Goal: Task Accomplishment & Management: Use online tool/utility

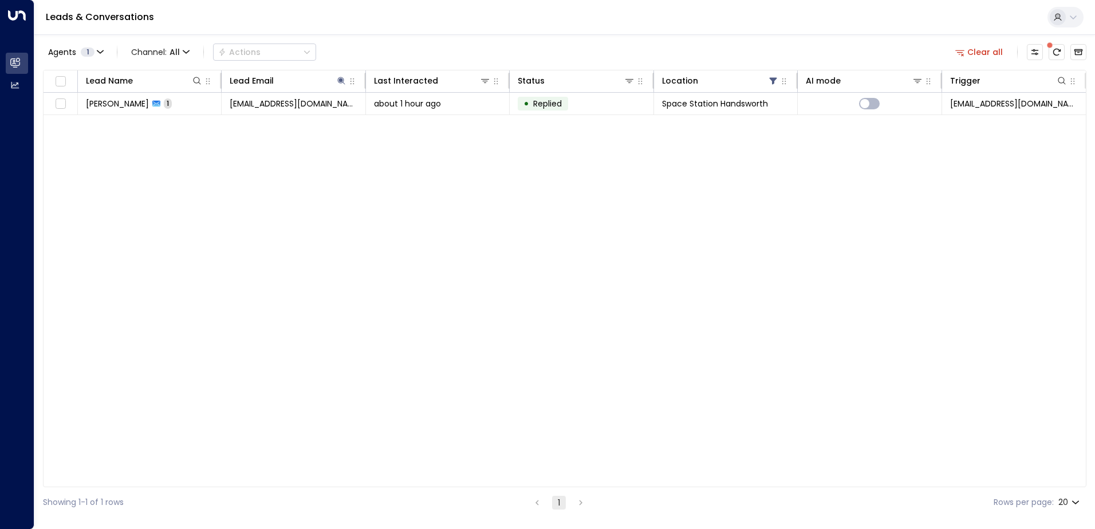
click at [1053, 45] on span at bounding box center [1048, 44] width 7 height 7
click at [1055, 48] on icon "There are new threads available. Refresh the grid to view the latest updates." at bounding box center [1056, 52] width 9 height 9
click at [190, 82] on div at bounding box center [168, 80] width 70 height 11
click at [337, 82] on icon at bounding box center [341, 80] width 9 height 9
drag, startPoint x: 311, startPoint y: 123, endPoint x: 264, endPoint y: 125, distance: 47.0
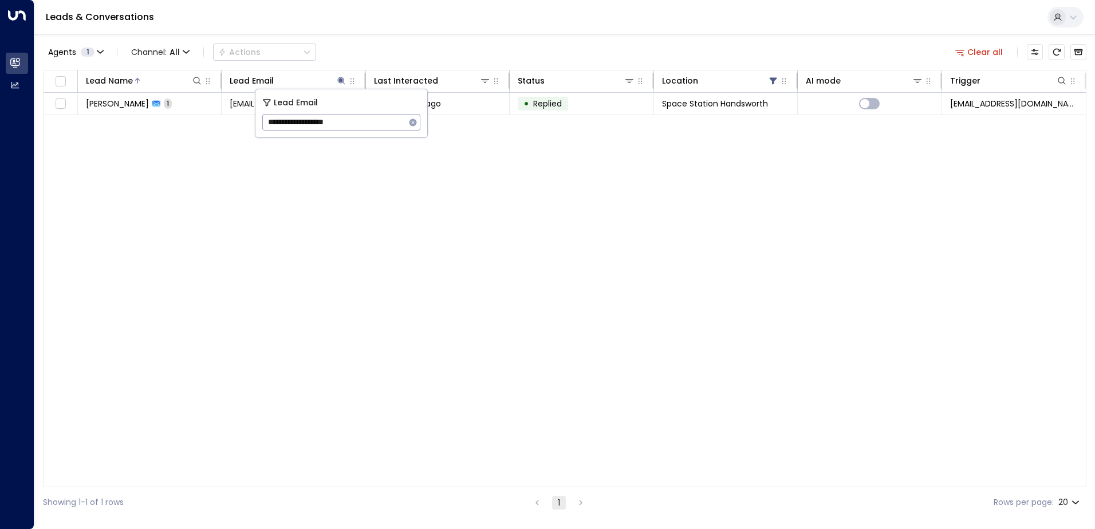
click at [264, 125] on input "**********" at bounding box center [333, 122] width 143 height 21
click at [327, 207] on div "Lead Name Lead Email Last Interacted Status Location AI mode Trigger [PERSON_NA…" at bounding box center [564, 278] width 1043 height 417
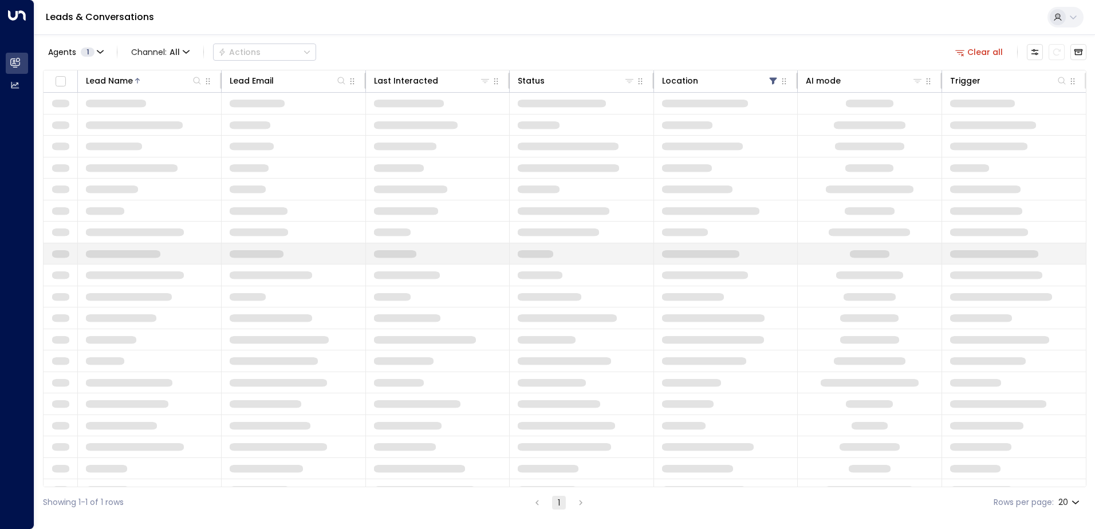
click at [235, 258] on span at bounding box center [257, 254] width 54 height 8
